Goal: Task Accomplishment & Management: Manage account settings

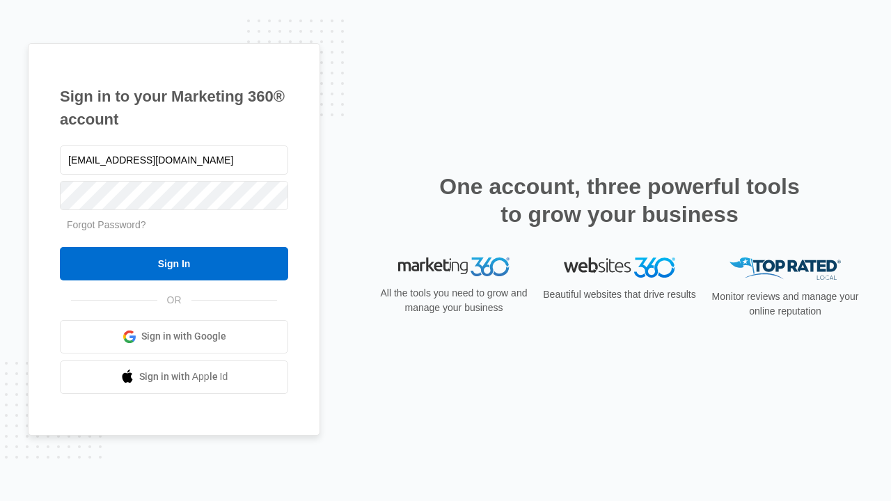
type input "[EMAIL_ADDRESS][DOMAIN_NAME]"
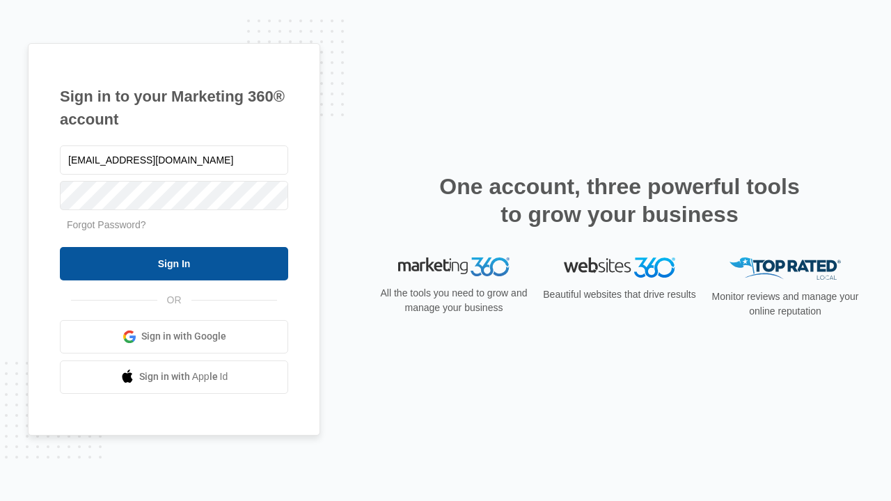
click at [174, 263] on input "Sign In" at bounding box center [174, 263] width 228 height 33
